Goal: Information Seeking & Learning: Check status

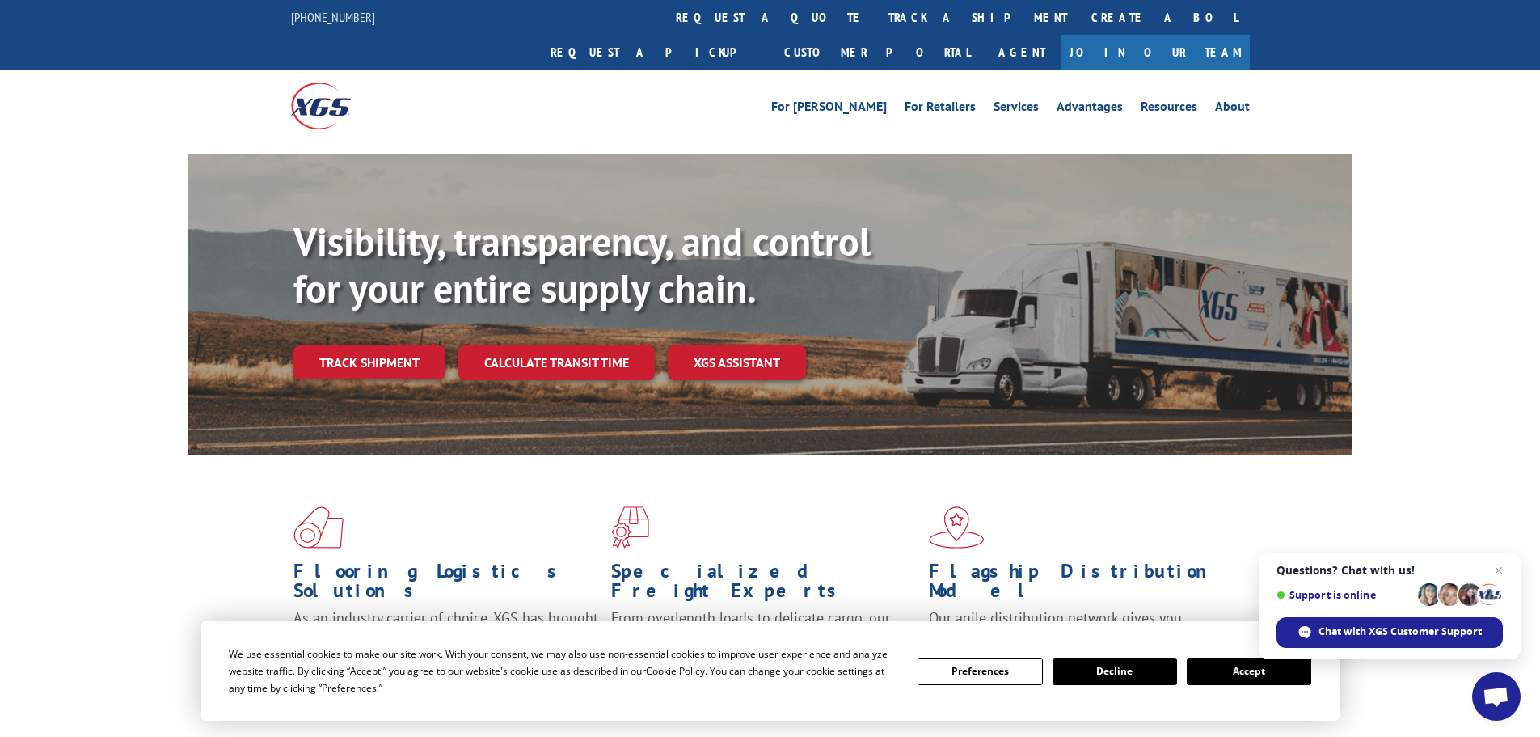
click at [1226, 673] on button "Accept" at bounding box center [1249, 670] width 125 height 27
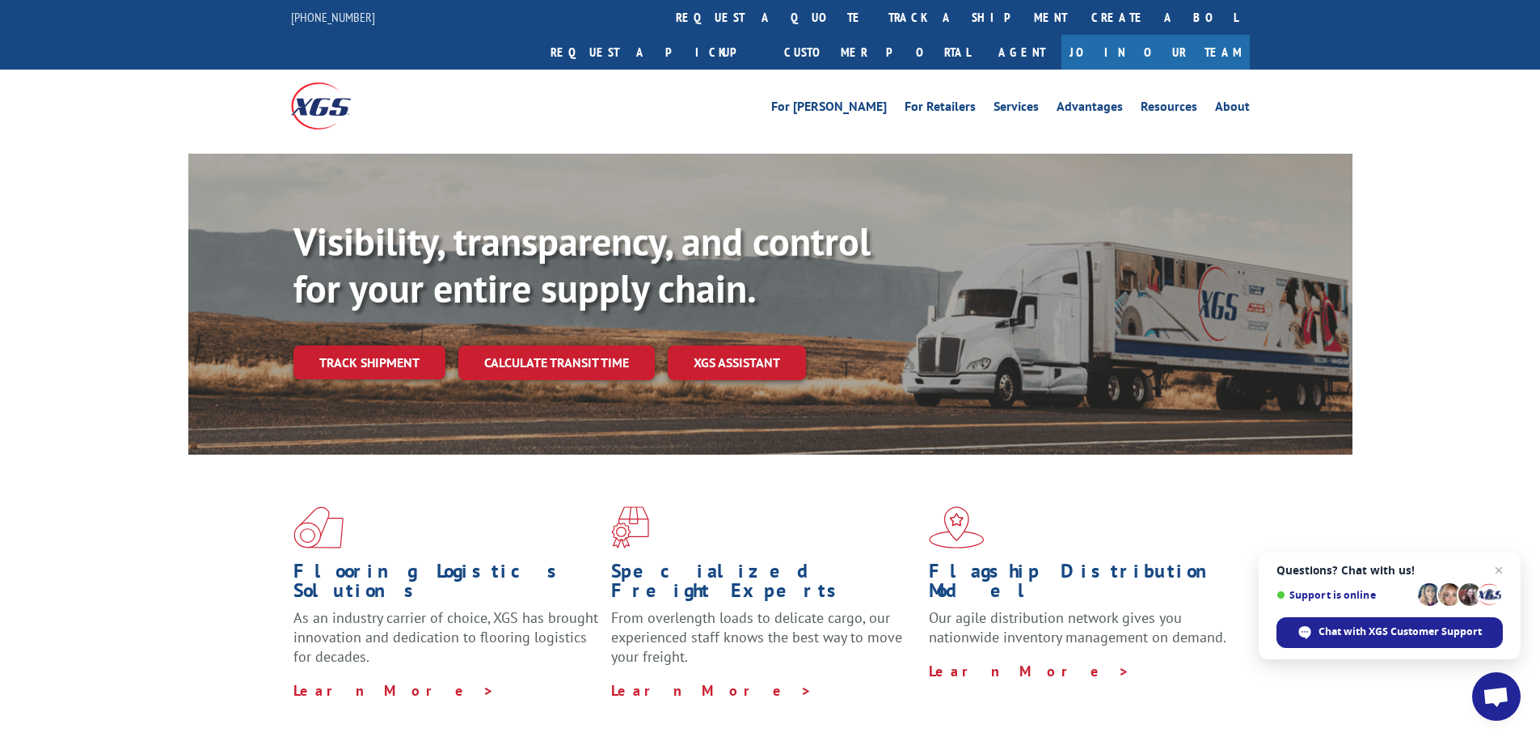
click at [1497, 567] on span "Close chat" at bounding box center [1498, 569] width 19 height 19
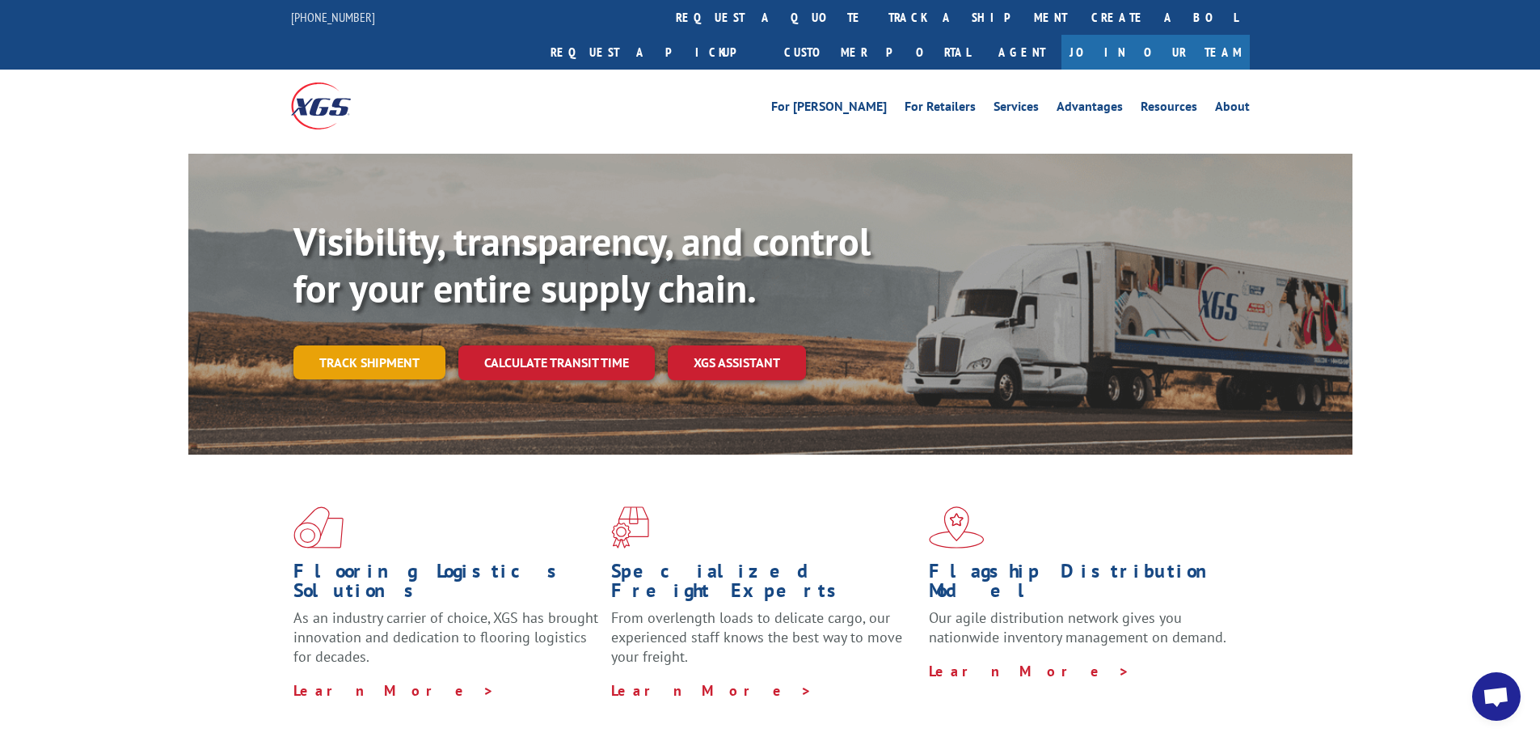
click at [399, 345] on link "Track shipment" at bounding box center [370, 362] width 152 height 34
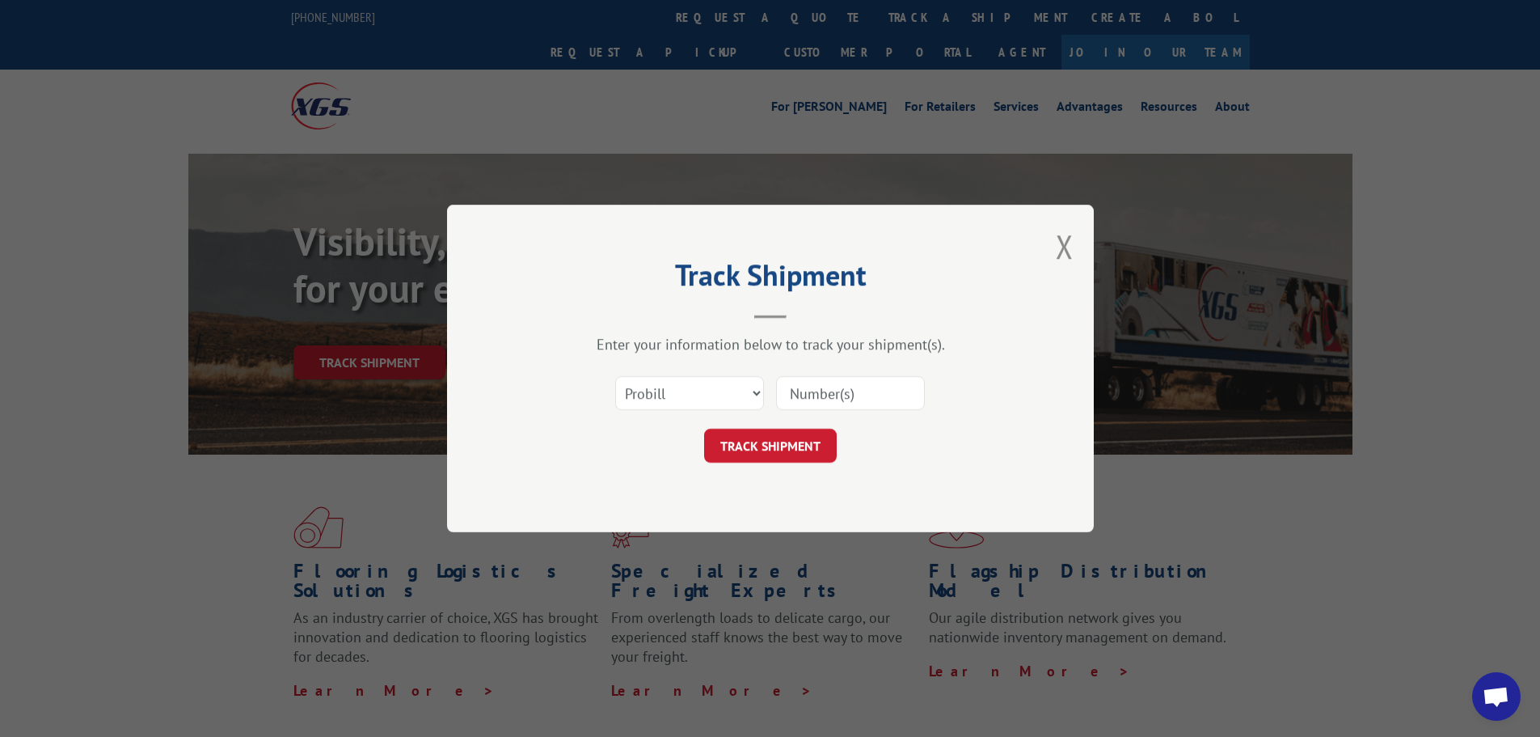
click at [872, 390] on input at bounding box center [850, 393] width 149 height 34
paste input "484434"
click at [697, 386] on select "Select category... Probill BOL PO" at bounding box center [689, 393] width 149 height 34
drag, startPoint x: 869, startPoint y: 391, endPoint x: 772, endPoint y: 386, distance: 97.2
click at [772, 386] on div "Select category... Probill BOL PO 484434" at bounding box center [770, 392] width 485 height 53
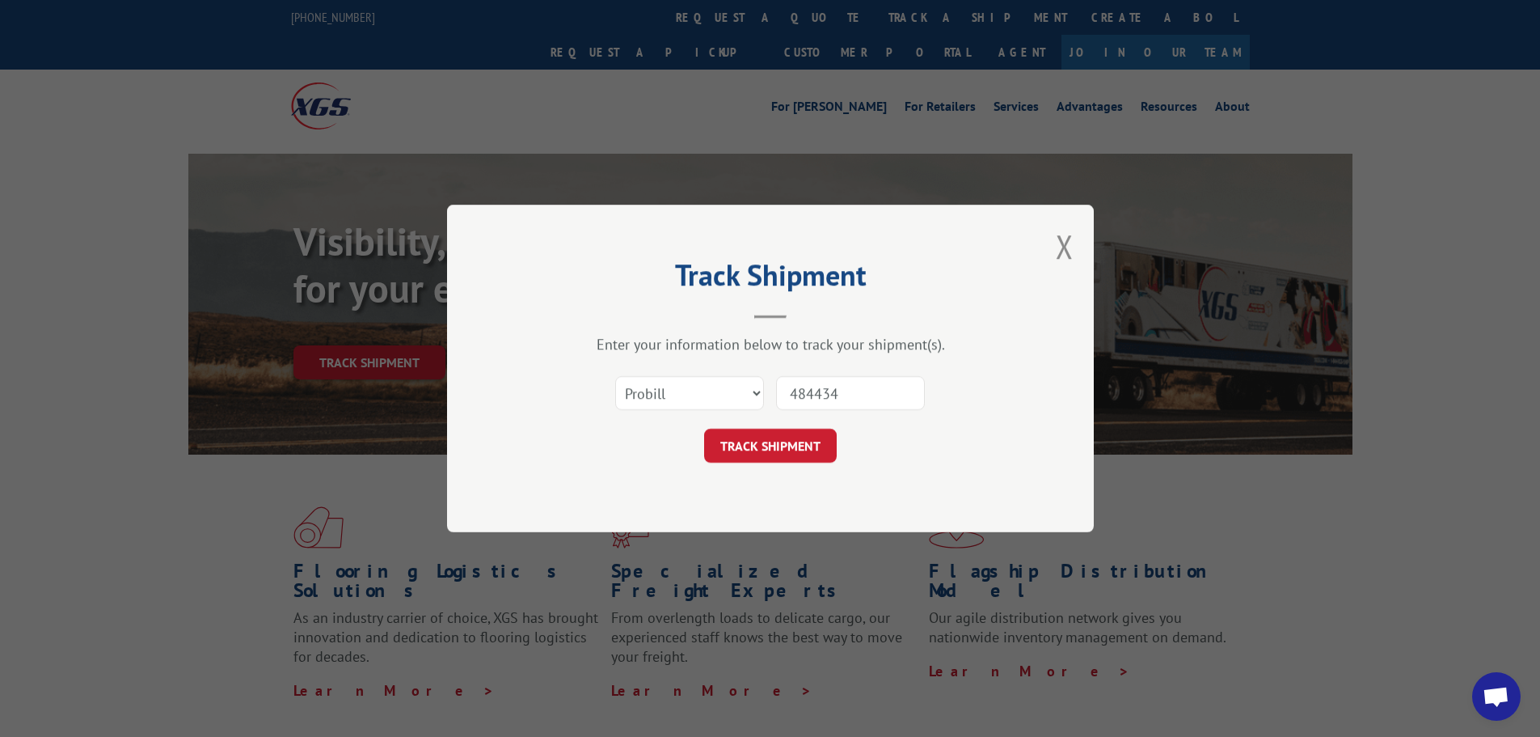
paste input "263619251001"
type input "263619251001"
click at [812, 449] on button "TRACK SHIPMENT" at bounding box center [770, 446] width 133 height 34
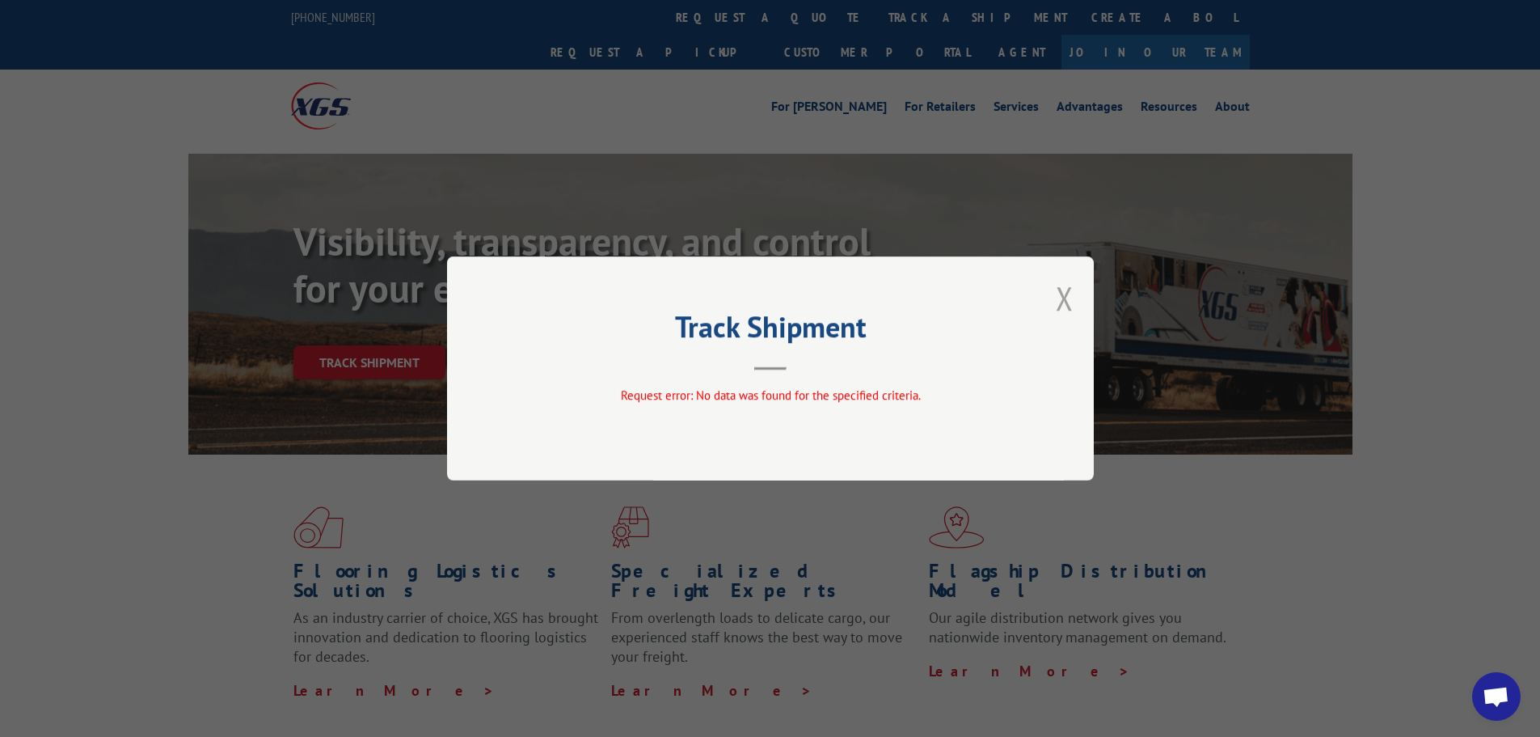
click at [1062, 303] on button "Close modal" at bounding box center [1065, 298] width 18 height 43
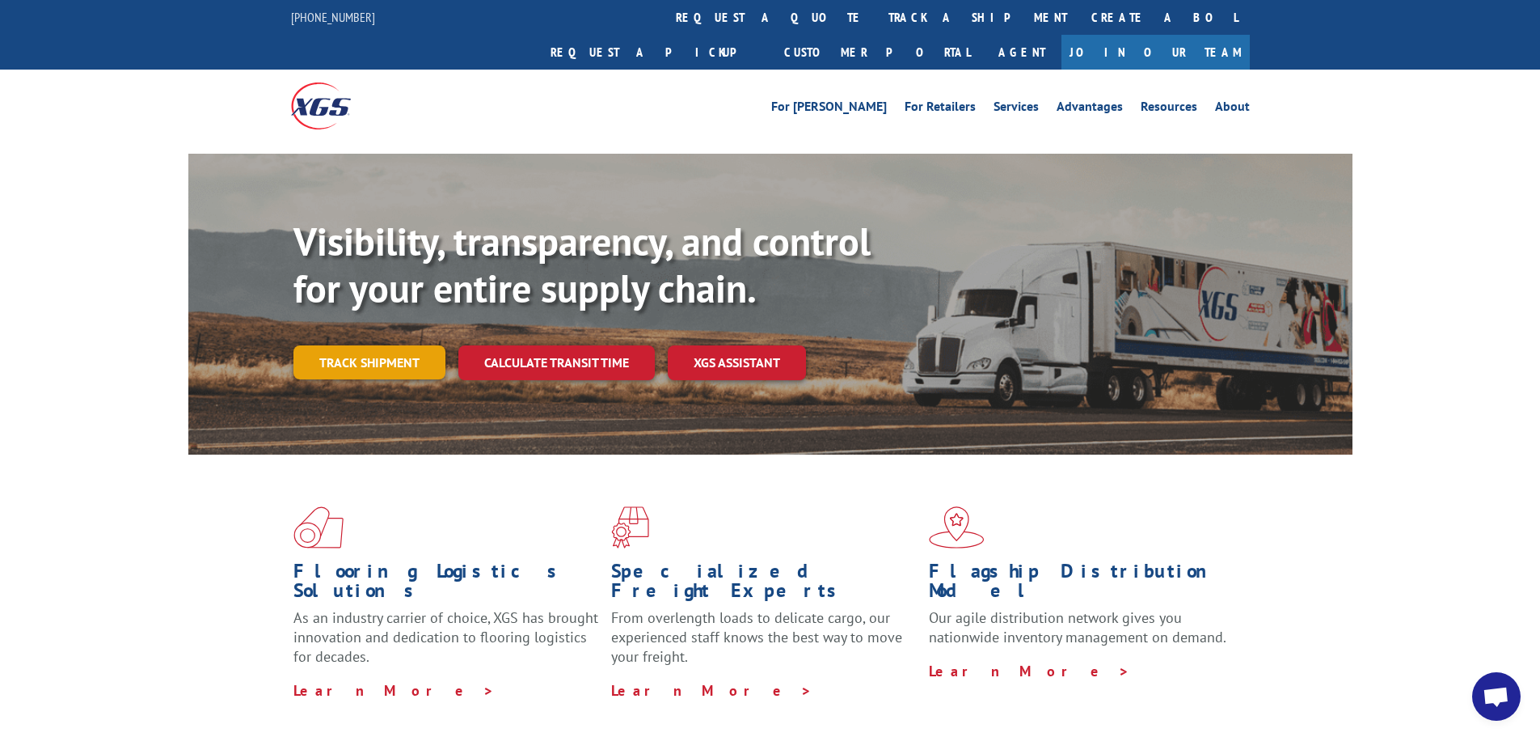
click at [381, 345] on link "Track shipment" at bounding box center [370, 362] width 152 height 34
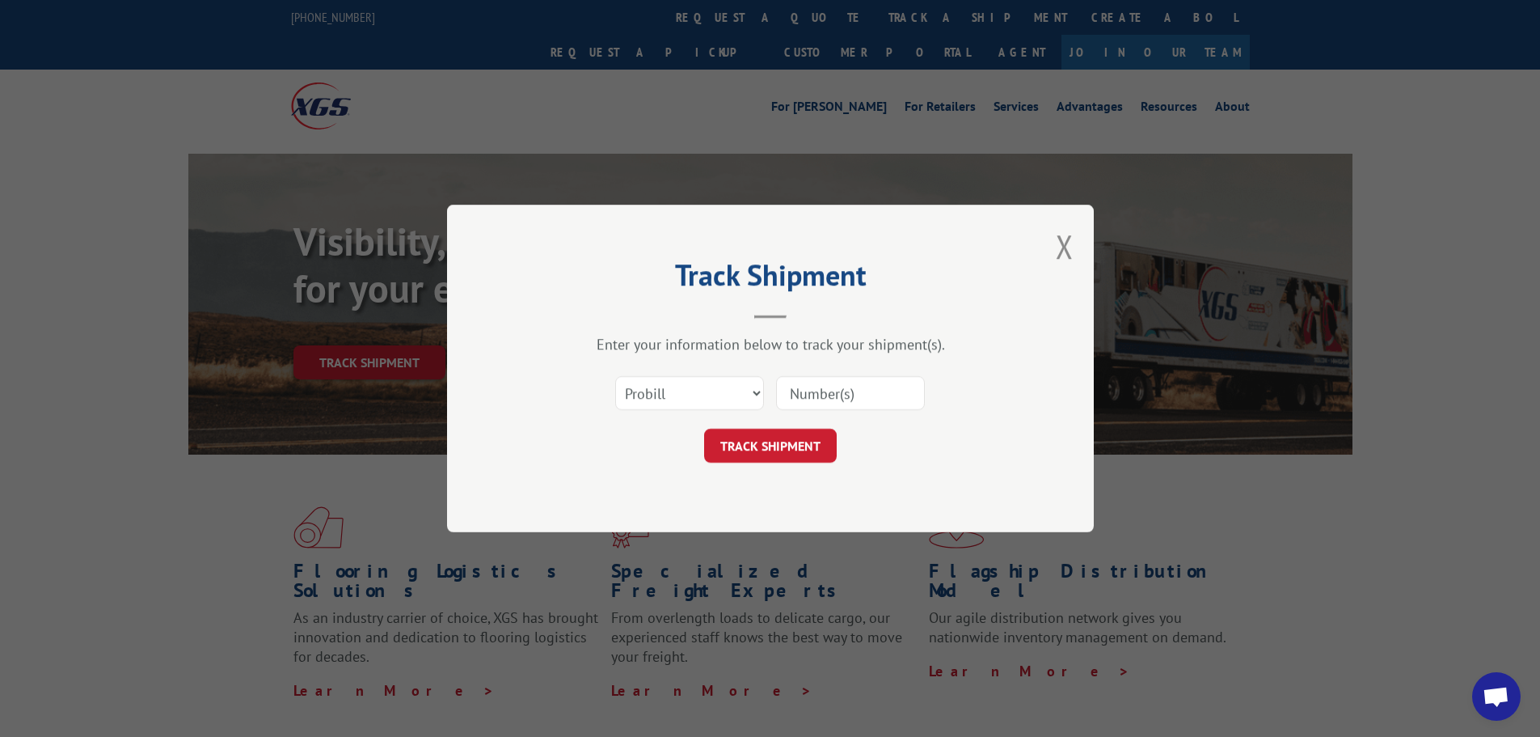
click at [840, 404] on input at bounding box center [850, 393] width 149 height 34
paste input "473904"
type input "473904"
click at [784, 443] on button "TRACK SHIPMENT" at bounding box center [770, 446] width 133 height 34
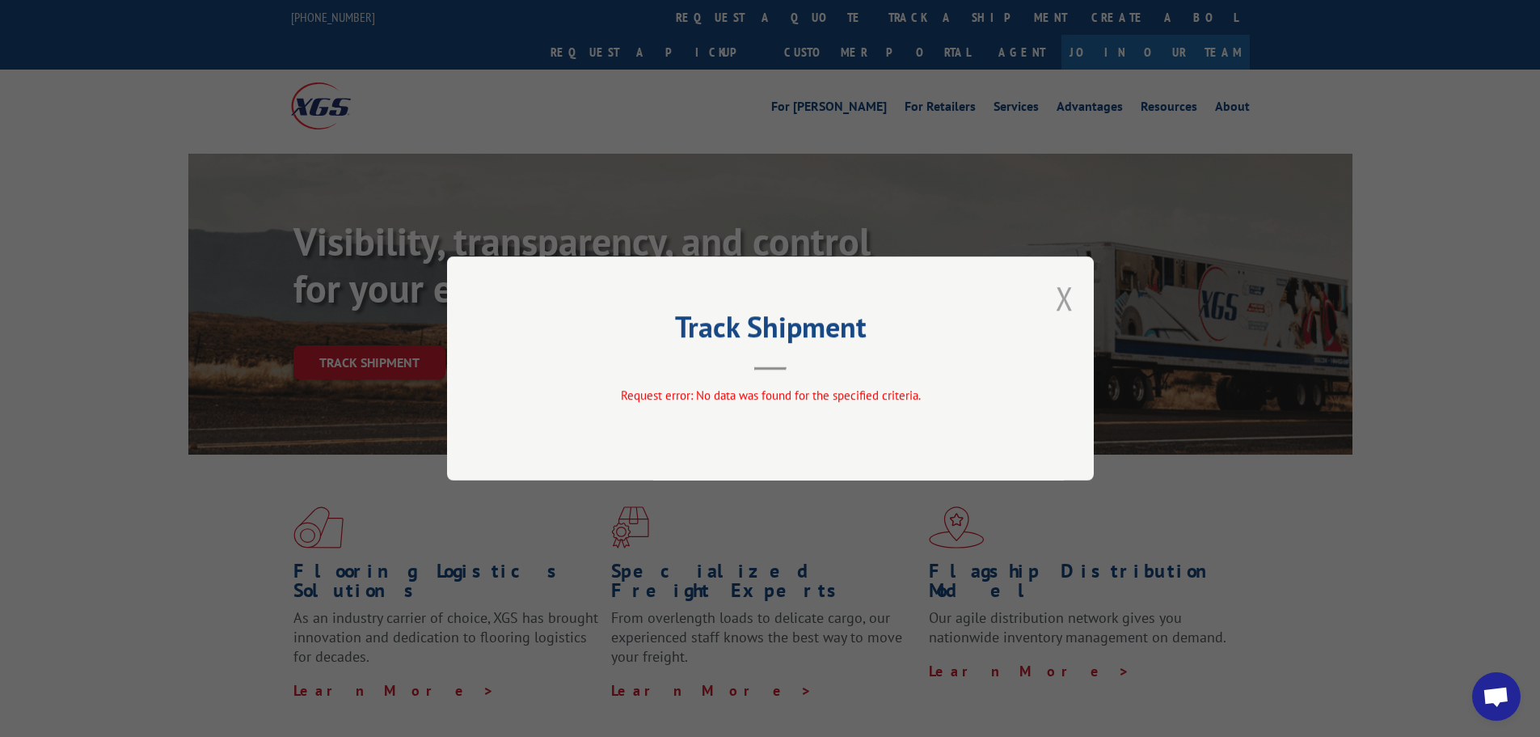
click at [1067, 298] on button "Close modal" at bounding box center [1065, 298] width 18 height 43
